Goal: Information Seeking & Learning: Check status

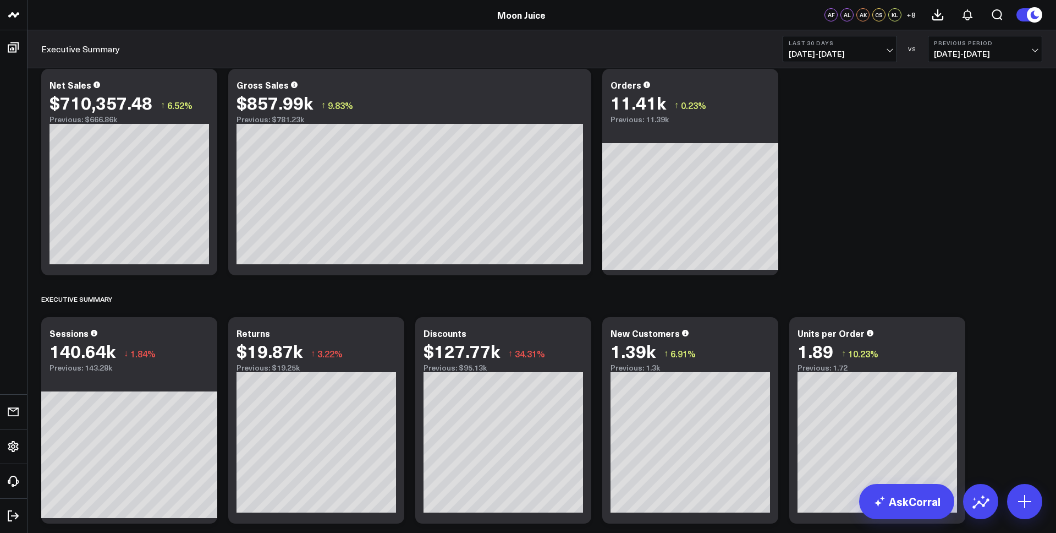
scroll to position [14, 0]
click at [865, 58] on button "Last 30 Days [DATE] - [DATE]" at bounding box center [840, 49] width 114 height 26
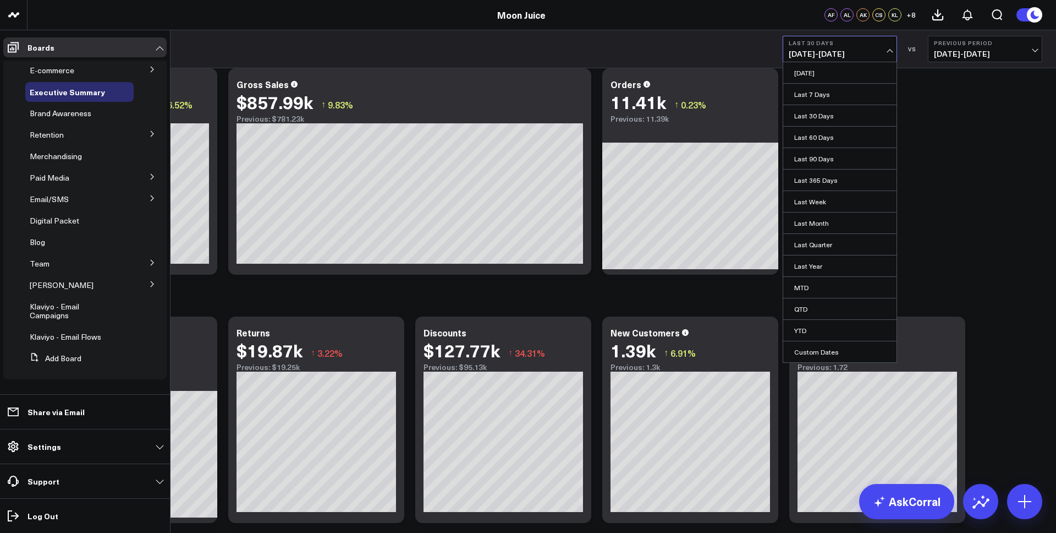
click at [149, 178] on icon at bounding box center [152, 176] width 7 height 7
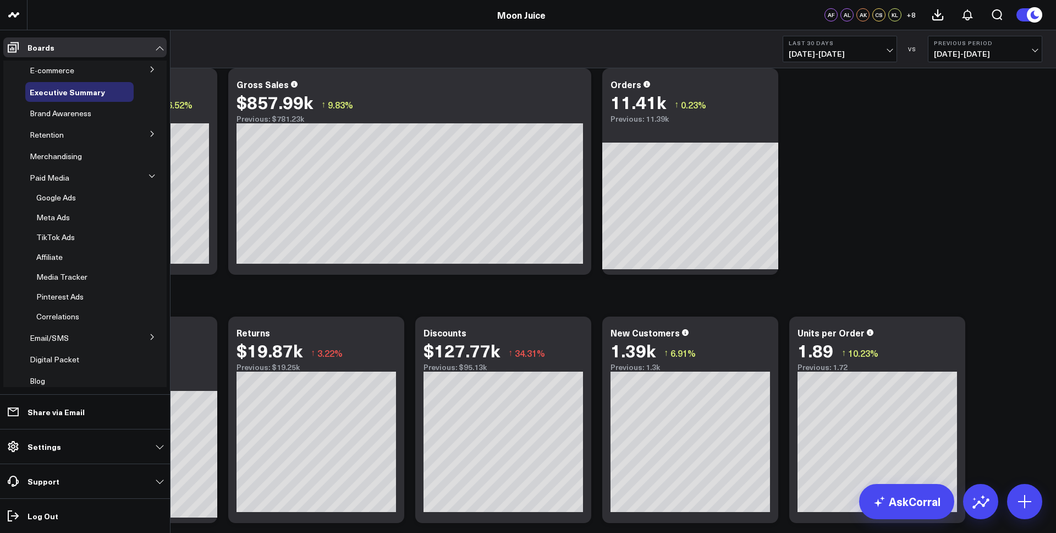
click at [149, 178] on icon at bounding box center [152, 176] width 7 height 7
click at [142, 195] on button at bounding box center [152, 197] width 29 height 17
click at [83, 234] on span "Email Performance" at bounding box center [69, 238] width 67 height 10
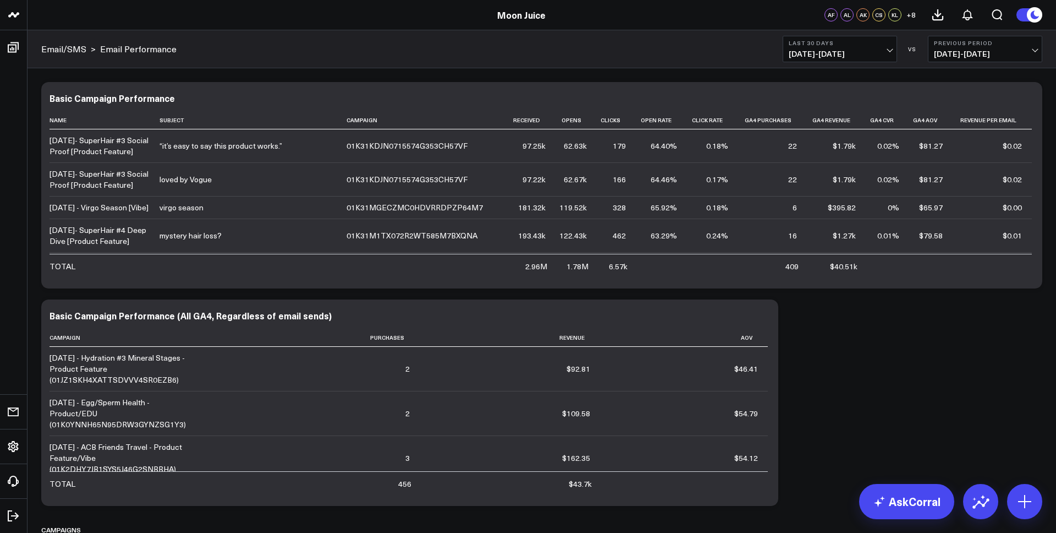
click at [852, 47] on button "Last 30 Days [DATE] - [DATE]" at bounding box center [840, 49] width 114 height 26
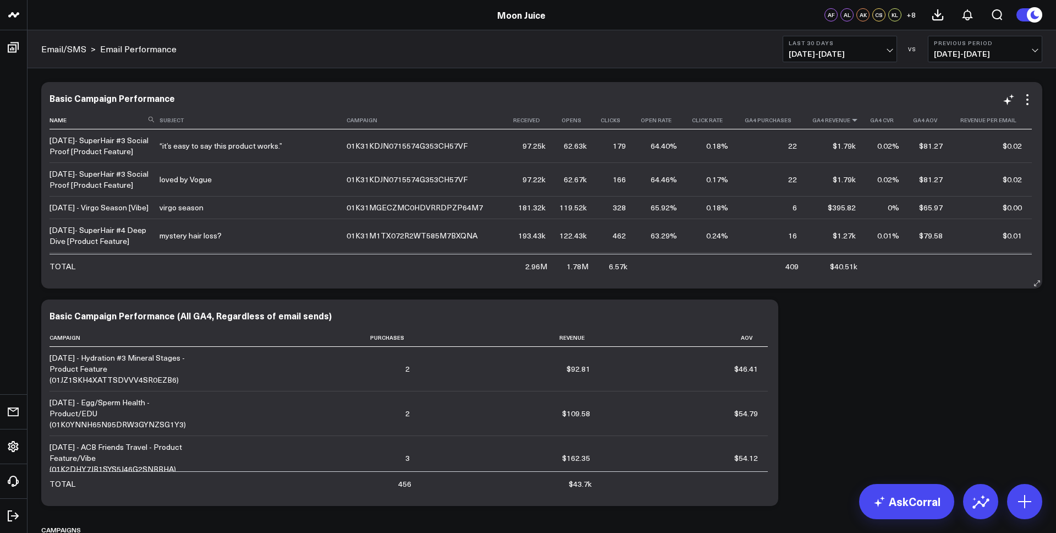
click at [851, 118] on icon at bounding box center [855, 120] width 9 height 7
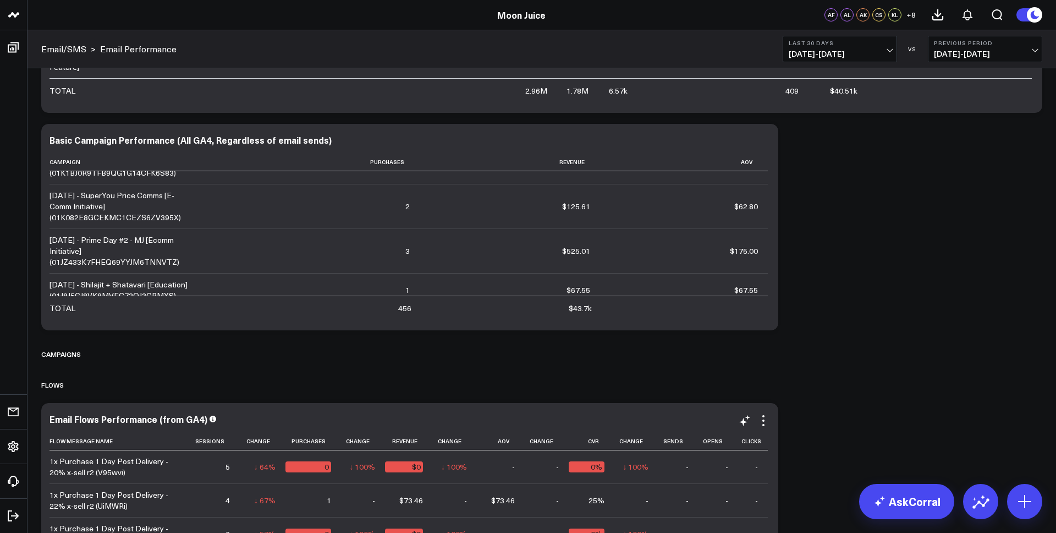
scroll to position [298, 0]
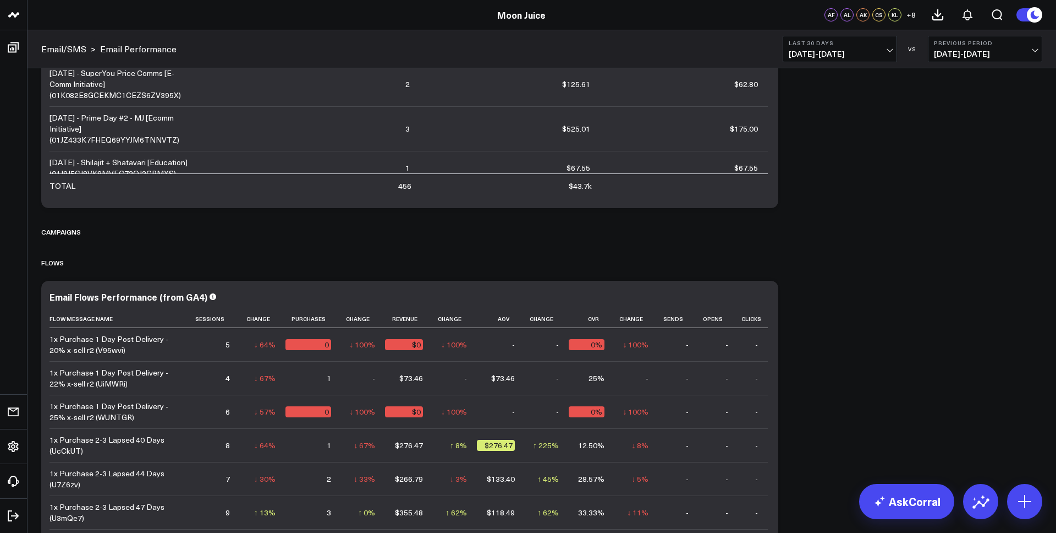
click at [961, 45] on b "Previous Period" at bounding box center [985, 43] width 102 height 7
click at [958, 142] on link "No Comparison" at bounding box center [985, 137] width 113 height 21
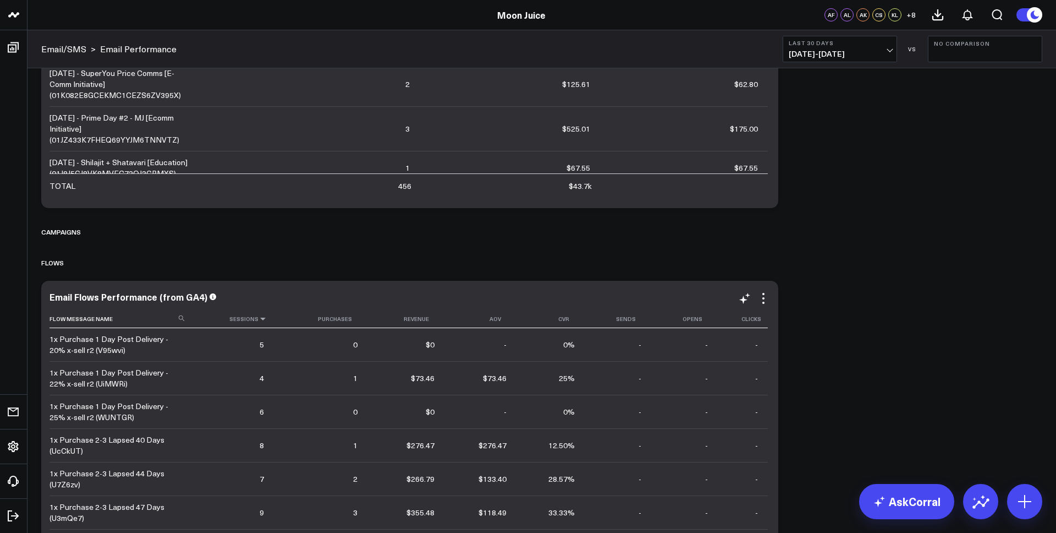
click at [259, 316] on icon at bounding box center [263, 318] width 9 height 7
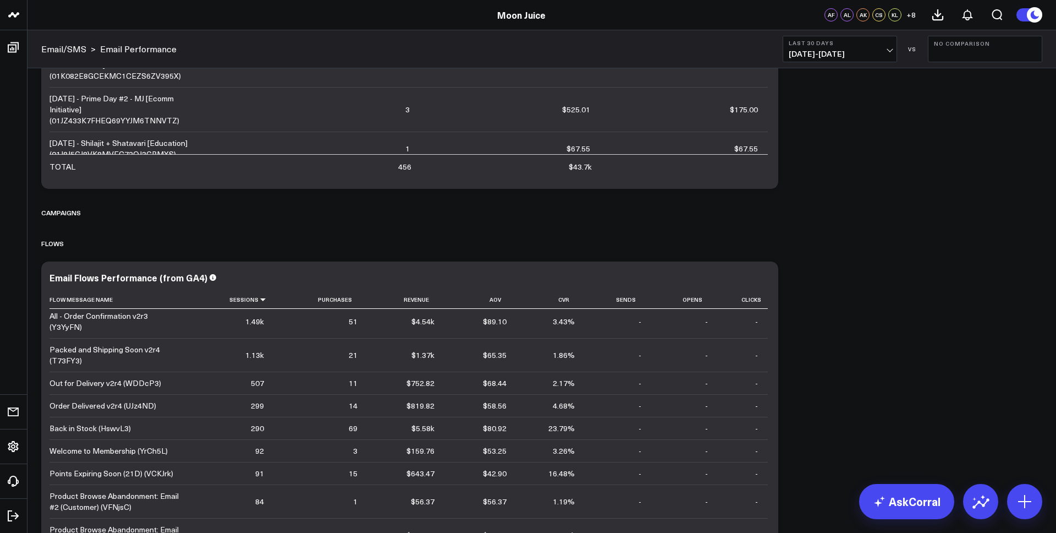
scroll to position [28, 0]
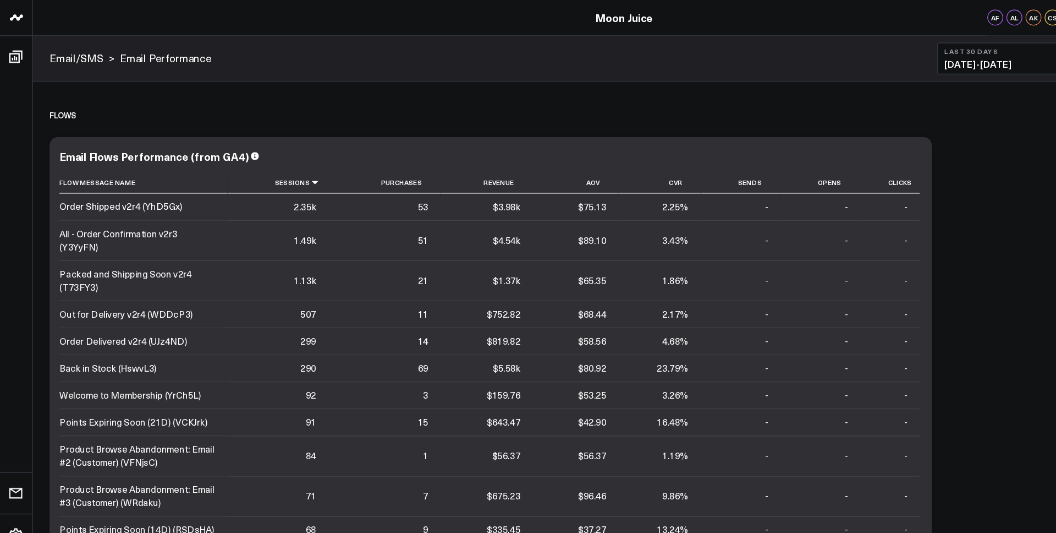
scroll to position [170, 0]
